Goal: Information Seeking & Learning: Learn about a topic

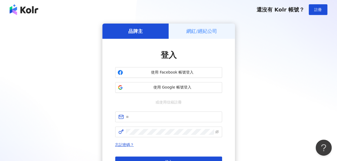
scroll to position [67, 0]
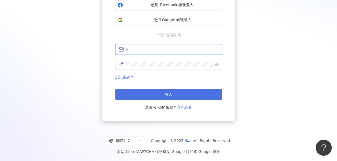
type input "**********"
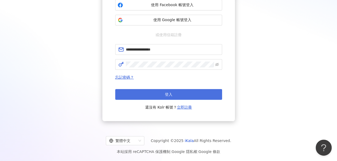
click at [173, 96] on button "登入" at bounding box center [168, 94] width 107 height 11
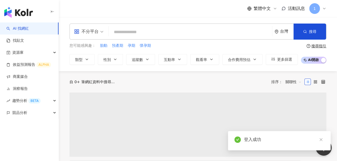
click at [101, 27] on input "search" at bounding box center [88, 28] width 29 height 9
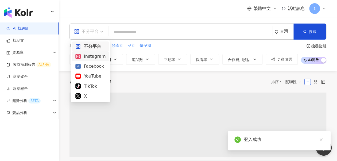
click at [96, 55] on div "Instagram" at bounding box center [90, 56] width 30 height 7
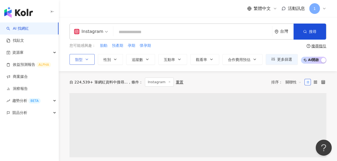
click at [86, 57] on icon "button" at bounding box center [87, 59] width 4 height 4
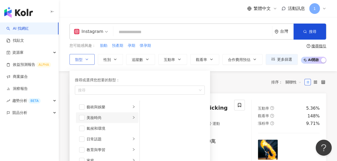
scroll to position [27, 0]
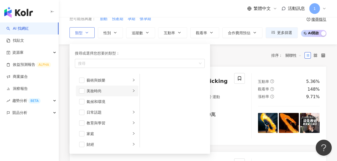
click at [96, 89] on div "美妝時尚" at bounding box center [108, 91] width 44 height 6
click at [84, 91] on span "button" at bounding box center [81, 90] width 5 height 5
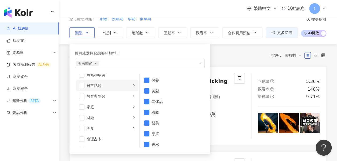
scroll to position [0, 0]
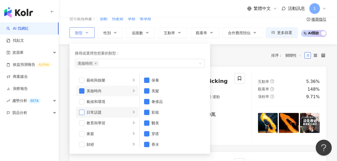
click at [80, 111] on span "button" at bounding box center [81, 111] width 5 height 5
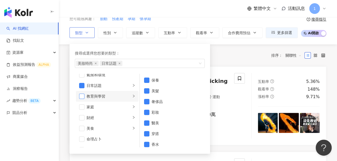
click at [83, 97] on span "button" at bounding box center [81, 95] width 5 height 5
click at [82, 102] on li "家庭" at bounding box center [107, 106] width 62 height 11
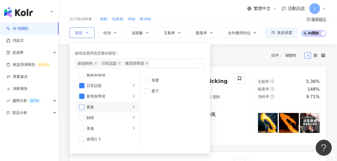
click at [82, 107] on span "button" at bounding box center [81, 106] width 5 height 5
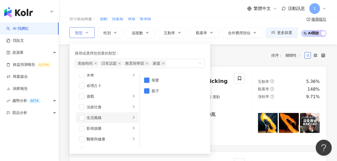
click at [80, 114] on li "生活風格" at bounding box center [107, 117] width 62 height 11
click at [80, 115] on span "button" at bounding box center [81, 117] width 5 height 5
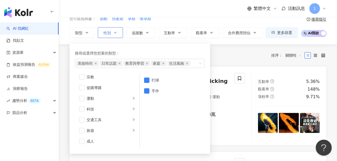
click at [113, 32] on icon "button" at bounding box center [115, 32] width 4 height 4
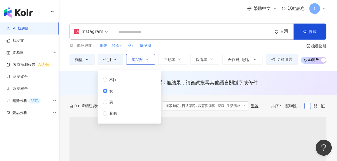
click at [143, 59] on button "追蹤數" at bounding box center [140, 59] width 29 height 11
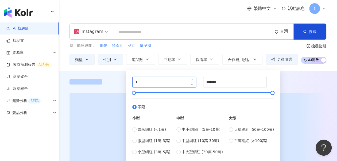
click at [168, 81] on input "*" at bounding box center [163, 82] width 63 height 10
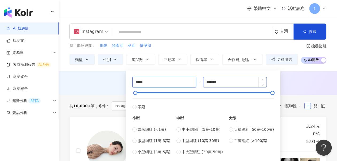
type input "*****"
click at [228, 80] on input "*******" at bounding box center [234, 82] width 63 height 10
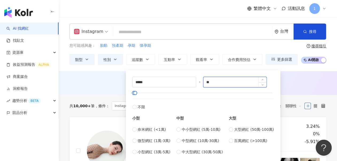
type input "*"
type input "*****"
click at [291, 81] on div "AI 推薦 ： 無結果，請嘗試搜尋其他語言關鍵字或條件" at bounding box center [197, 82] width 257 height 7
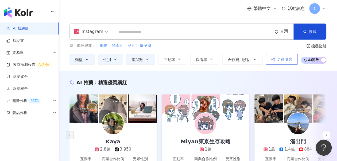
click at [278, 59] on span "更多篩選" at bounding box center [284, 59] width 15 height 4
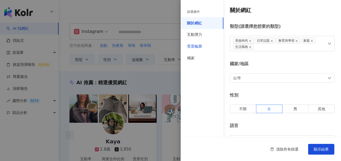
click at [196, 44] on div "受眾輪廓" at bounding box center [194, 46] width 15 height 5
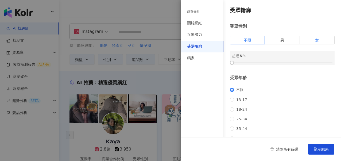
click at [306, 43] on label "女" at bounding box center [316, 40] width 35 height 9
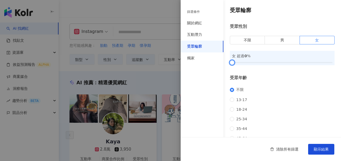
click at [240, 64] on div at bounding box center [282, 62] width 100 height 3
drag, startPoint x: 240, startPoint y: 64, endPoint x: 251, endPoint y: 64, distance: 11.5
click at [251, 64] on div at bounding box center [251, 62] width 3 height 3
click at [319, 152] on button "顯示結果" at bounding box center [321, 149] width 26 height 11
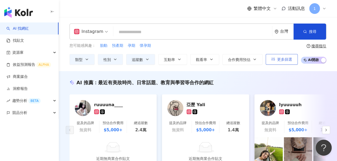
click at [293, 59] on button "更多篩選" at bounding box center [281, 59] width 32 height 11
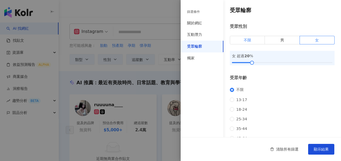
click at [241, 39] on label "不限" at bounding box center [247, 40] width 35 height 9
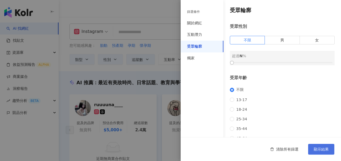
click at [320, 147] on span "顯示結果" at bounding box center [320, 149] width 15 height 4
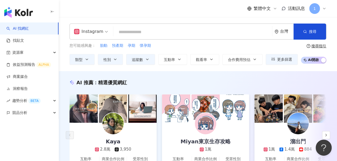
scroll to position [27, 0]
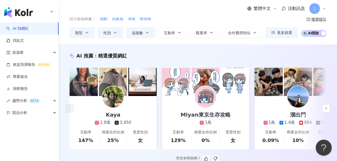
click at [115, 94] on img at bounding box center [112, 96] width 21 height 21
click at [326, 109] on polyline "button" at bounding box center [325, 108] width 1 height 2
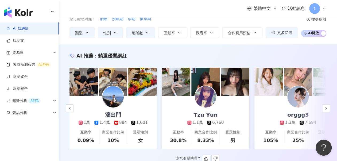
click at [105, 101] on img at bounding box center [112, 96] width 21 height 21
click at [267, 109] on link "orggg3 1.3萬 7,694 互動率 105% 商業合作比例 25% 受眾性別 男" at bounding box center [297, 122] width 87 height 53
click at [325, 110] on icon "button" at bounding box center [326, 108] width 4 height 4
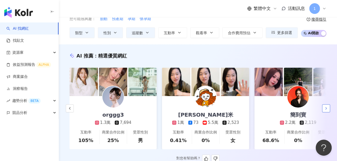
click at [325, 110] on icon "button" at bounding box center [326, 108] width 4 height 4
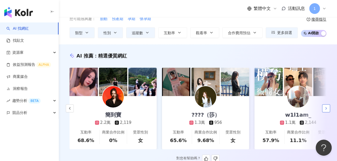
click at [325, 110] on icon "button" at bounding box center [326, 108] width 4 height 4
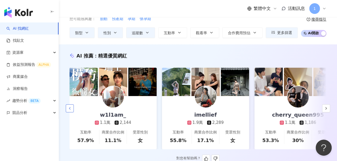
click at [68, 108] on icon "button" at bounding box center [70, 108] width 4 height 4
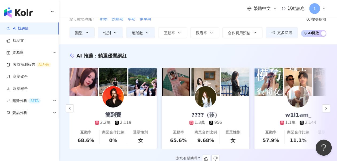
click at [233, 107] on link "????（莎） 1.3萬 956 互動率 65.6% 商業合作比例 9.68% 受眾性別 女" at bounding box center [205, 122] width 87 height 53
click at [328, 109] on button "button" at bounding box center [326, 108] width 8 height 8
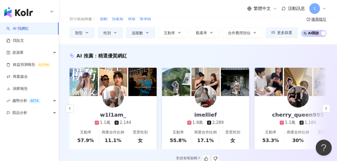
click at [203, 95] on img at bounding box center [205, 96] width 21 height 21
click at [119, 97] on img at bounding box center [112, 96] width 21 height 21
click at [322, 109] on button "button" at bounding box center [326, 108] width 8 height 8
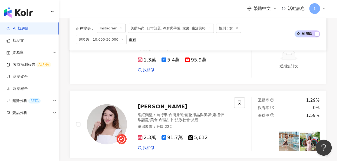
scroll to position [747, 0]
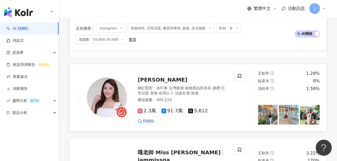
click at [156, 76] on span "Katherine-凱薩琳" at bounding box center [162, 79] width 50 height 6
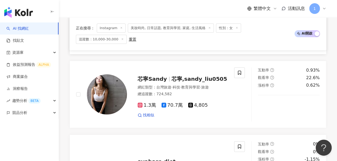
scroll to position [1041, 0]
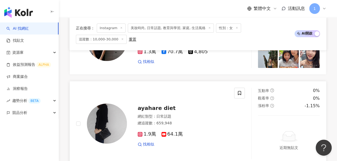
click at [181, 114] on div "網紅類型 ： 日常話題" at bounding box center [182, 116] width 90 height 5
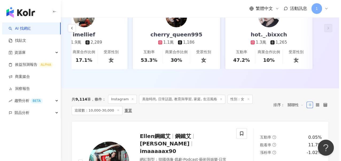
scroll to position [0, 0]
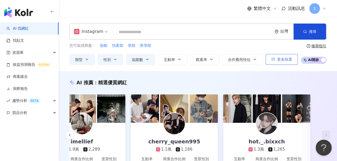
click at [278, 57] on span "更多篩選" at bounding box center [284, 59] width 15 height 4
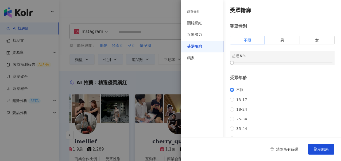
scroll to position [98, 0]
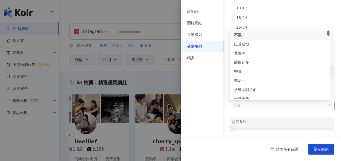
click at [251, 104] on span "不限" at bounding box center [282, 105] width 98 height 9
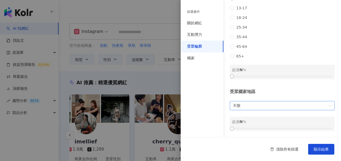
click at [251, 104] on span "不限" at bounding box center [282, 105] width 98 height 9
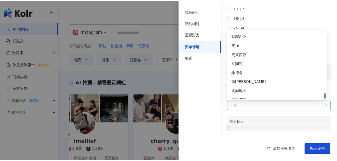
scroll to position [1874, 0]
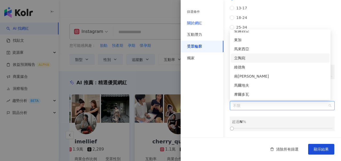
click at [201, 22] on div "關於網紅" at bounding box center [194, 23] width 15 height 5
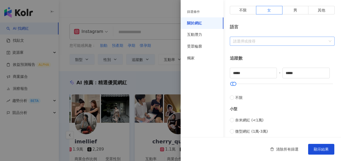
click at [240, 42] on div at bounding box center [279, 41] width 97 height 4
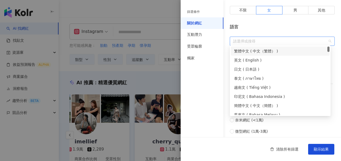
click at [265, 50] on div "繁體中文 ( 中文（繁體） )" at bounding box center [280, 51] width 92 height 6
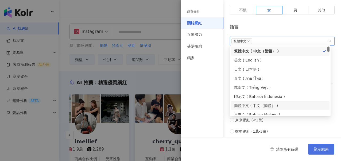
click at [320, 152] on button "顯示結果" at bounding box center [321, 149] width 26 height 11
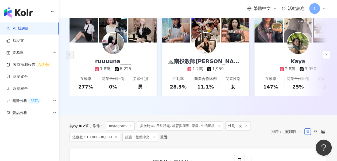
scroll to position [53, 0]
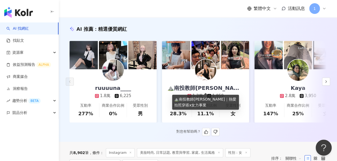
click at [192, 89] on div "⛰️南投教師Ann｜熱愛拍照穿搭x女力事業" at bounding box center [205, 87] width 87 height 7
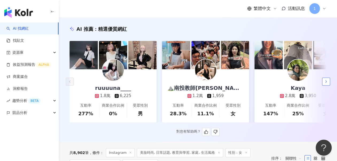
click at [326, 84] on icon "button" at bounding box center [326, 81] width 4 height 4
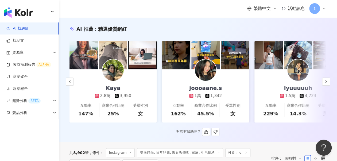
click at [278, 83] on div "lyuuuuuh 1.5萬 4,723" at bounding box center [297, 83] width 47 height 29
click at [323, 83] on button "button" at bounding box center [326, 81] width 8 height 8
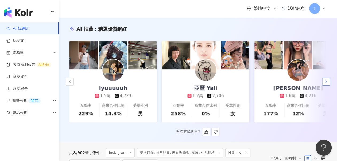
click at [323, 81] on button "button" at bounding box center [326, 81] width 8 height 8
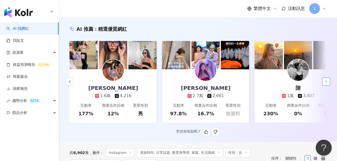
click at [323, 81] on button "button" at bounding box center [326, 81] width 8 height 8
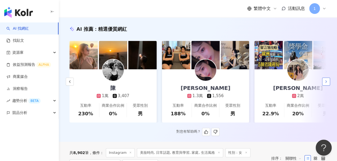
click at [323, 81] on button "button" at bounding box center [326, 81] width 8 height 8
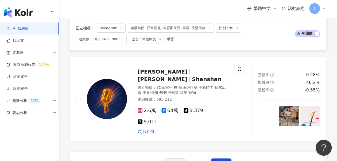
scroll to position [1130, 0]
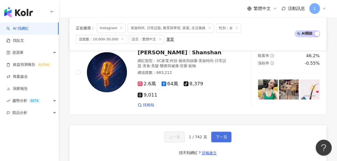
click at [217, 135] on span "下一頁" at bounding box center [220, 137] width 11 height 4
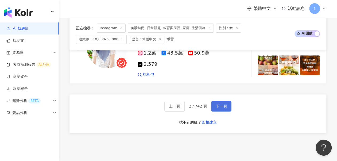
scroll to position [1042, 0]
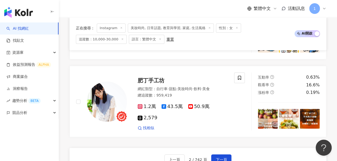
drag, startPoint x: 216, startPoint y: 138, endPoint x: 212, endPoint y: 134, distance: 5.3
click at [216, 157] on span "下一頁" at bounding box center [220, 159] width 11 height 4
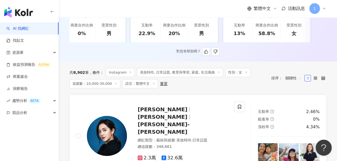
scroll to position [187, 0]
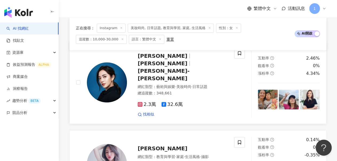
click at [146, 59] on span "周采詩" at bounding box center [162, 56] width 50 height 6
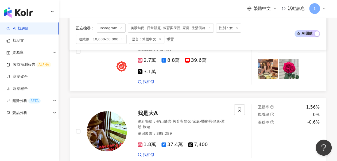
scroll to position [1041, 0]
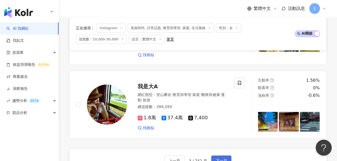
click at [212, 155] on button "下一頁" at bounding box center [221, 160] width 20 height 11
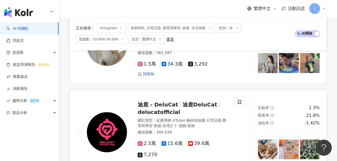
scroll to position [214, 0]
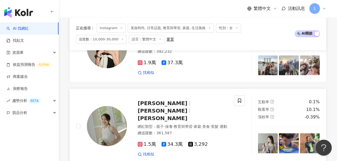
click at [149, 106] on span "許岑葦 Haley" at bounding box center [162, 103] width 50 height 6
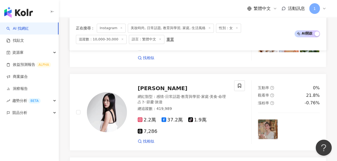
scroll to position [427, 0]
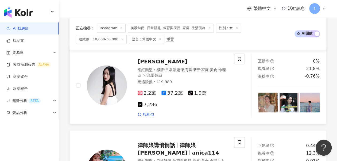
click at [153, 58] on span "張恩嬅 Katia" at bounding box center [162, 61] width 50 height 6
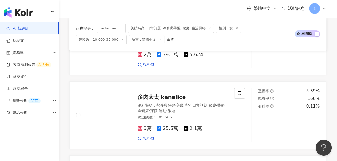
scroll to position [961, 0]
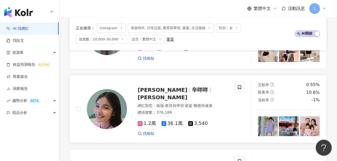
click at [159, 94] on span "Maymay Hsin" at bounding box center [162, 97] width 50 height 6
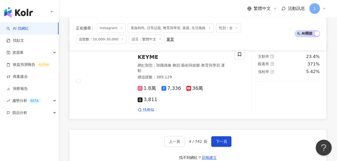
scroll to position [1094, 0]
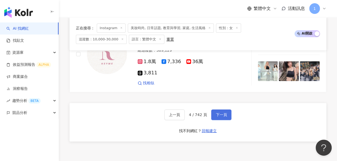
click at [216, 112] on span "下一頁" at bounding box center [220, 114] width 11 height 4
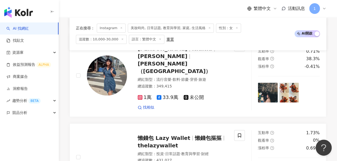
scroll to position [246, 0]
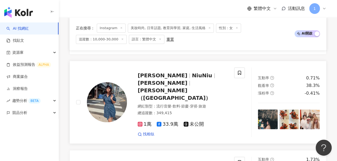
click at [192, 77] on span "NiuNiu" at bounding box center [202, 75] width 20 height 6
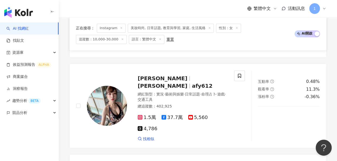
scroll to position [487, 0]
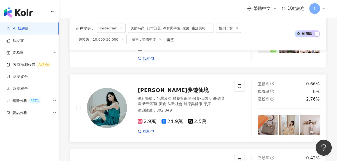
click at [153, 86] on span "露易絲夢遊仙境" at bounding box center [172, 89] width 71 height 6
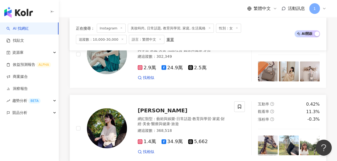
click at [168, 107] on div "黃大米" at bounding box center [182, 110] width 90 height 7
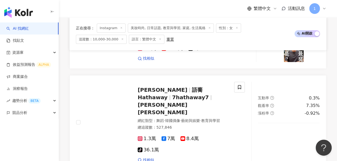
scroll to position [1047, 0]
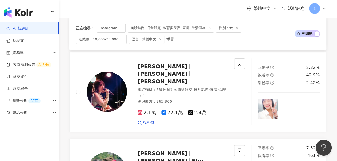
scroll to position [1086, 0]
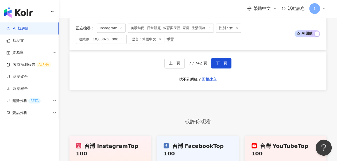
scroll to position [1094, 0]
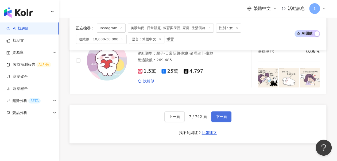
click at [222, 114] on span "下一頁" at bounding box center [220, 116] width 11 height 4
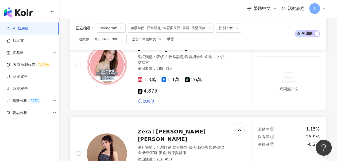
scroll to position [1038, 0]
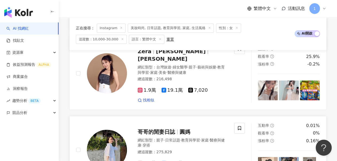
click at [183, 128] on span "圓媽" at bounding box center [184, 131] width 11 height 6
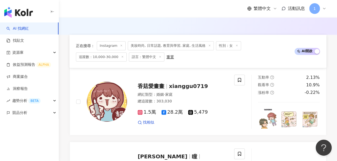
scroll to position [0, 0]
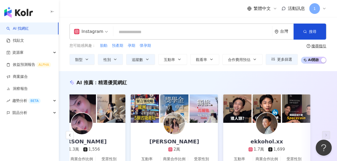
drag, startPoint x: 132, startPoint y: 37, endPoint x: 129, endPoint y: 37, distance: 3.3
click at [133, 37] on div "Instagram 台灣 搜尋" at bounding box center [197, 31] width 257 height 16
click at [135, 31] on input "search" at bounding box center [192, 32] width 154 height 10
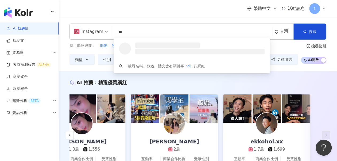
type input "*"
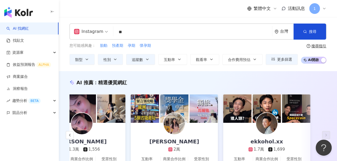
type input "**"
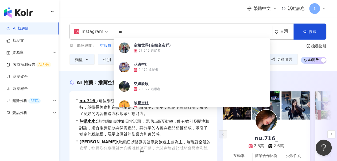
click at [280, 66] on div "Instagram ** 台灣 搜尋 1711f247-8b31-440d-9086-2ee59df5e4b4 空姐世界(空姐交友群) 57,545 追蹤者 …" at bounding box center [198, 44] width 278 height 54
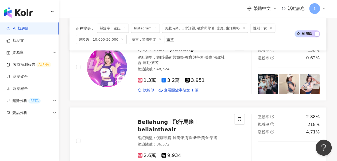
scroll to position [614, 0]
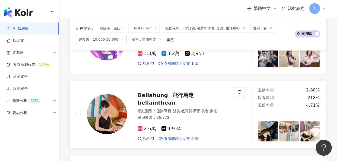
click at [152, 99] on span "bellaintheair" at bounding box center [156, 102] width 38 height 6
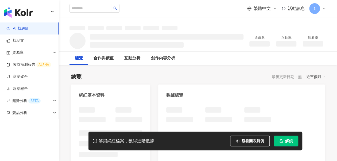
scroll to position [27, 0]
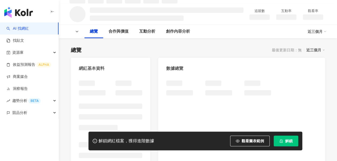
scroll to position [21, 0]
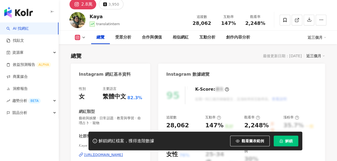
click at [114, 152] on div "[URL][DOMAIN_NAME]" at bounding box center [103, 154] width 39 height 5
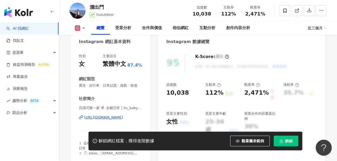
click at [97, 120] on div "https://www.instagram.com/liu_babytwins/" at bounding box center [103, 117] width 39 height 5
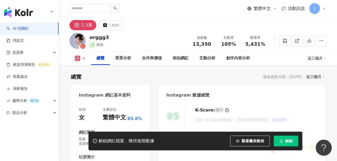
scroll to position [80, 0]
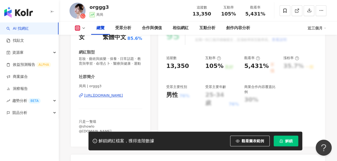
click at [113, 98] on div "https://www.instagram.com/orggg3/" at bounding box center [103, 95] width 39 height 5
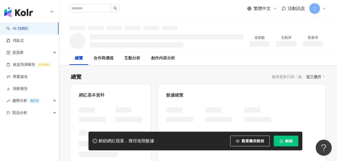
scroll to position [27, 0]
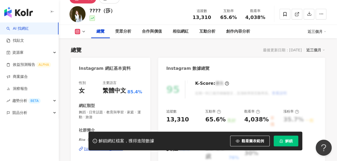
scroll to position [74, 0]
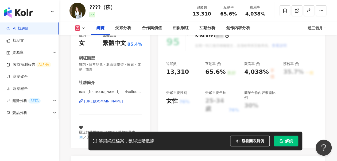
click at [112, 100] on div "https://www.instagram.com/risaliu0821/" at bounding box center [103, 101] width 39 height 5
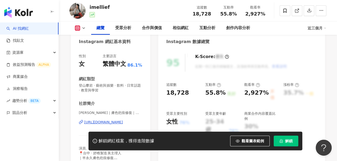
scroll to position [80, 0]
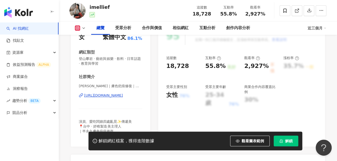
click at [105, 96] on div "https://www.instagram.com/imellief/" at bounding box center [103, 95] width 39 height 5
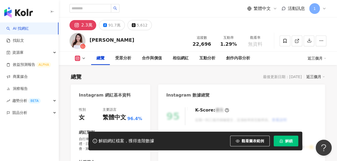
scroll to position [53, 0]
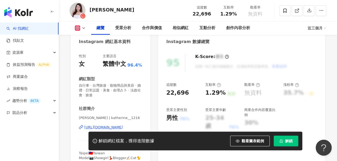
click at [91, 126] on div "https://www.instagram.com/katherine__1216/" at bounding box center [103, 127] width 39 height 5
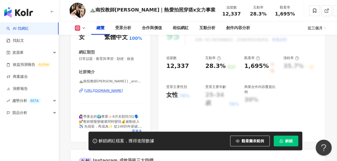
click at [100, 93] on div "⛰️南投教師Ann | _ann727 https://www.instagram.com/_ann727/" at bounding box center [110, 94] width 63 height 31
click at [97, 89] on div "https://www.instagram.com/_ann727/" at bounding box center [103, 90] width 39 height 5
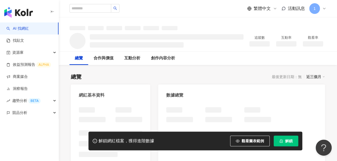
scroll to position [27, 0]
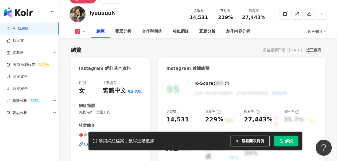
click at [115, 132] on div "🍎 蘋果 | lyuuuuuh [URL][DOMAIN_NAME]" at bounding box center [110, 147] width 63 height 31
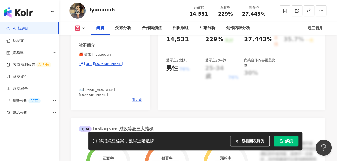
click at [115, 66] on div "[URL][DOMAIN_NAME]" at bounding box center [103, 63] width 39 height 5
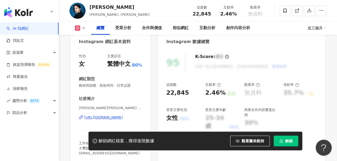
click at [97, 116] on div "https://www.instagram.com/tracy_chou0110/" at bounding box center [103, 117] width 39 height 5
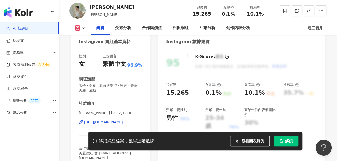
click at [94, 124] on div "[URL][DOMAIN_NAME]" at bounding box center [103, 122] width 39 height 5
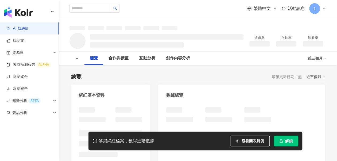
scroll to position [53, 0]
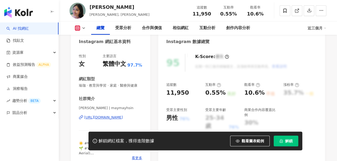
click at [94, 115] on div "[URL][DOMAIN_NAME]" at bounding box center [103, 117] width 39 height 5
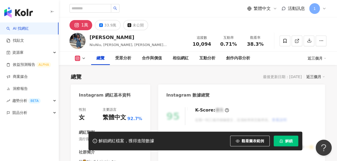
scroll to position [80, 0]
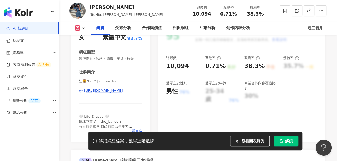
click at [120, 90] on div "https://www.instagram.com/niuniu_tw/" at bounding box center [103, 90] width 39 height 5
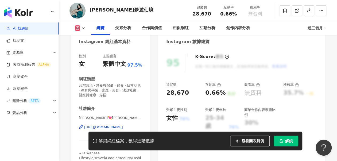
scroll to position [80, 0]
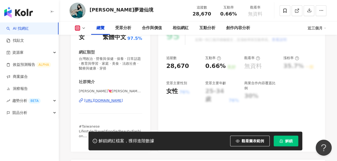
click at [112, 98] on div "[URL][DOMAIN_NAME]" at bounding box center [103, 100] width 39 height 5
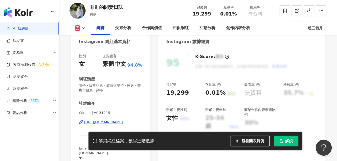
scroll to position [80, 0]
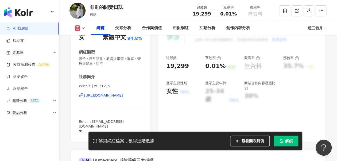
click at [123, 93] on div "https://www.instagram.com/w131215/" at bounding box center [103, 95] width 39 height 5
